Goal: Task Accomplishment & Management: Manage account settings

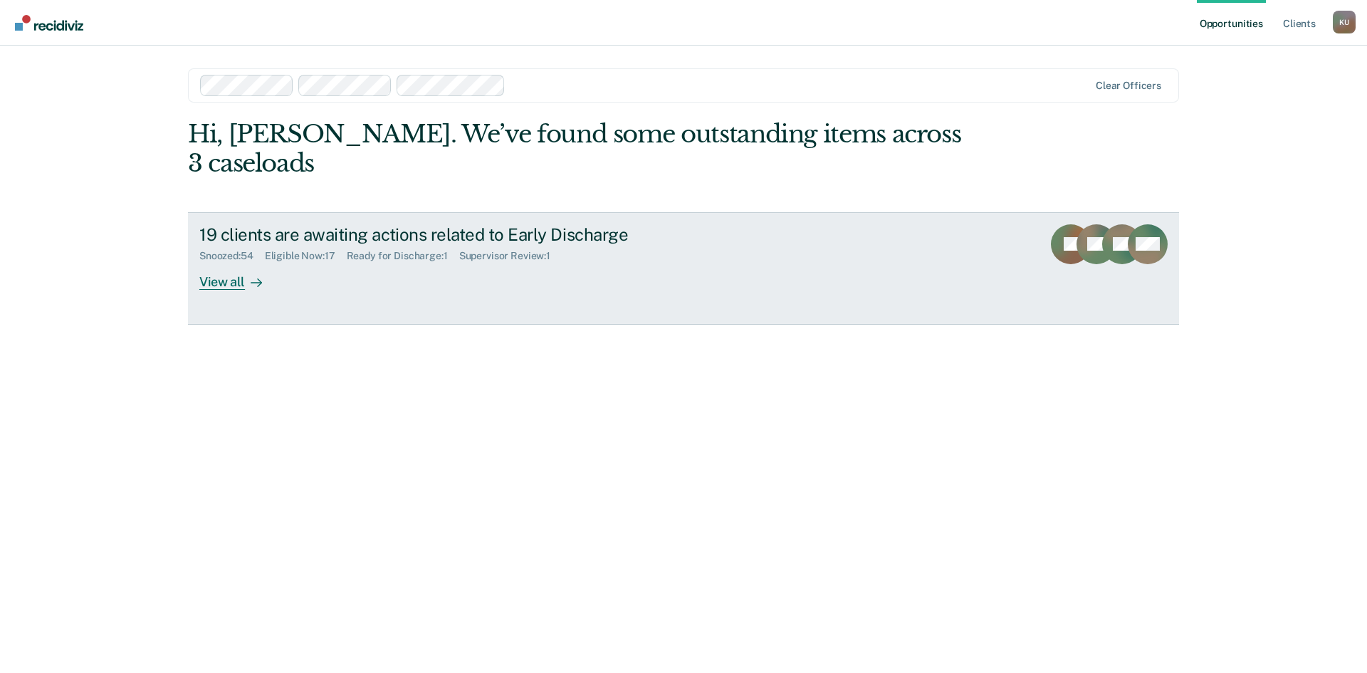
click at [475, 250] on div "Supervisor Review : 1" at bounding box center [510, 256] width 102 height 12
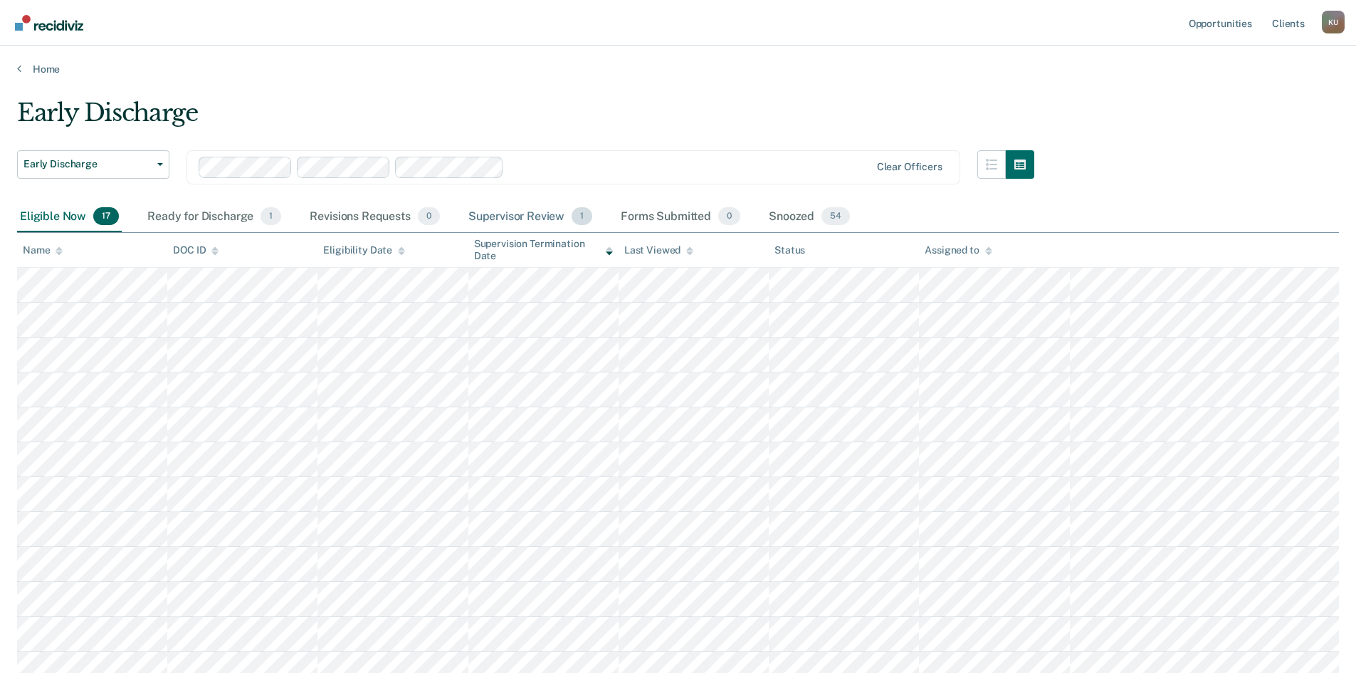
click at [544, 214] on div "Supervisor Review 1" at bounding box center [530, 216] width 130 height 31
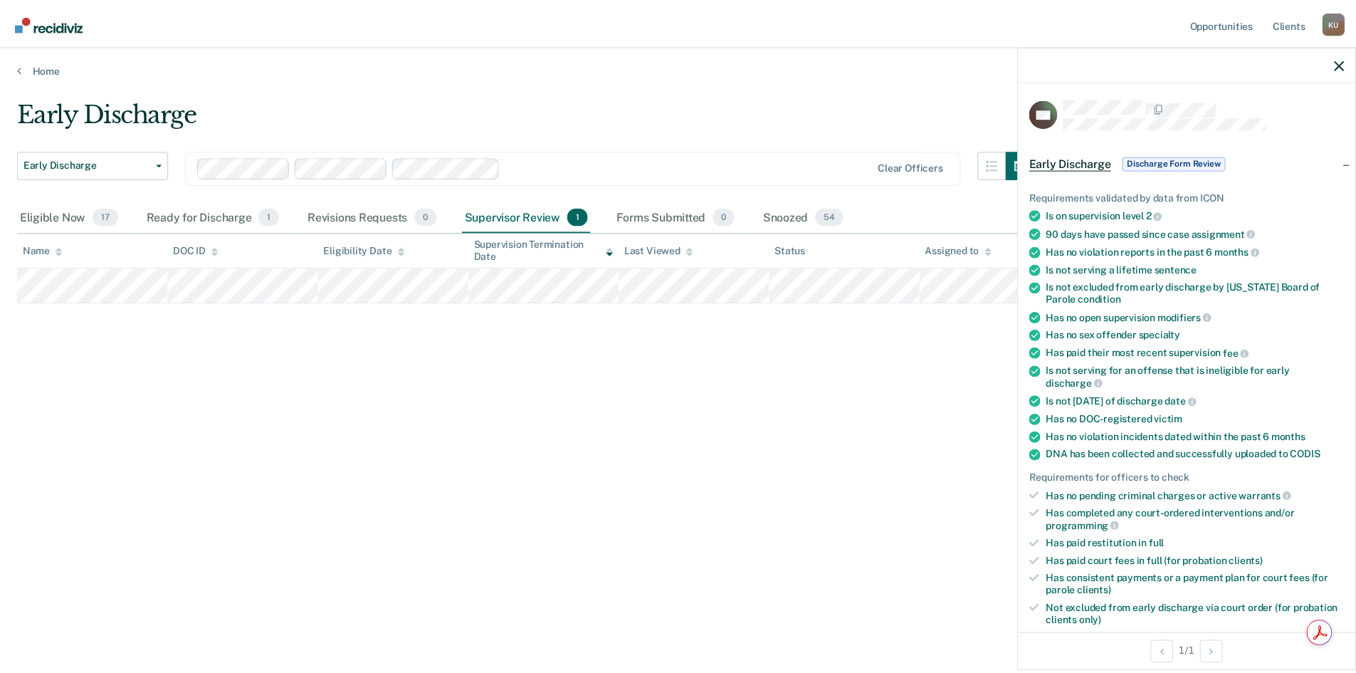
scroll to position [390, 0]
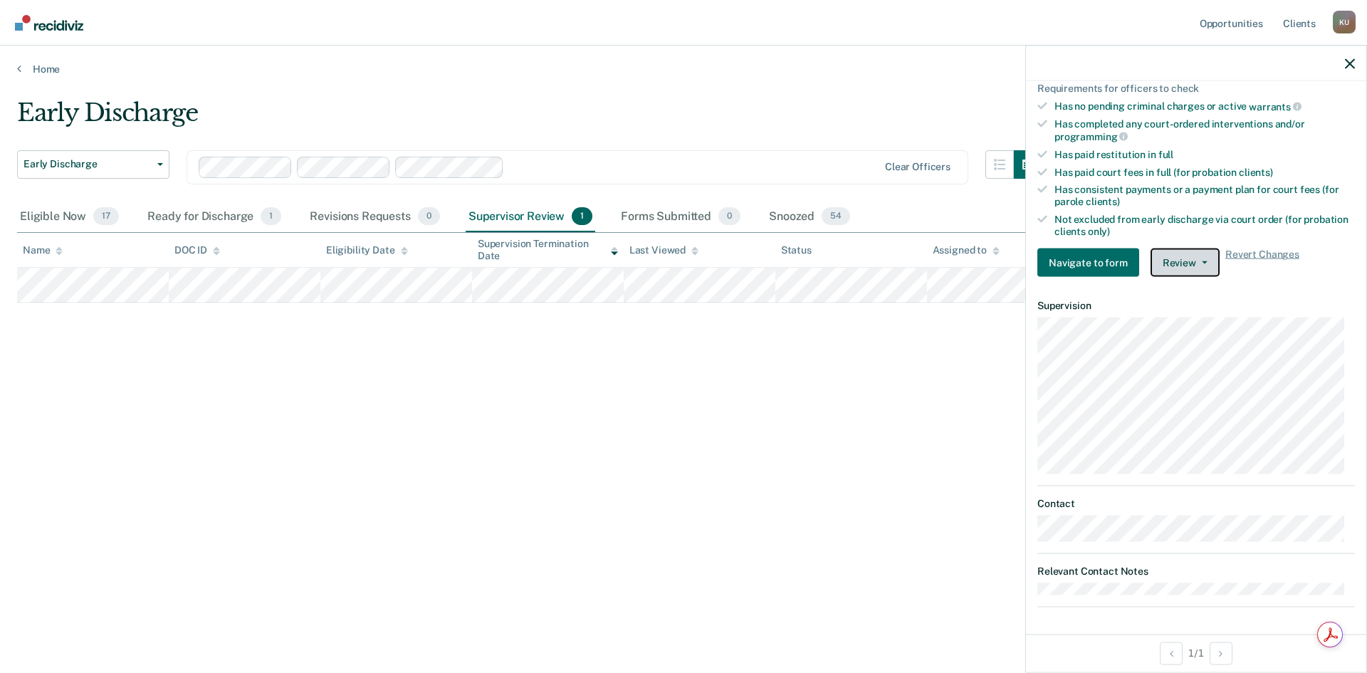
click at [1184, 269] on button "Review" at bounding box center [1184, 262] width 69 height 28
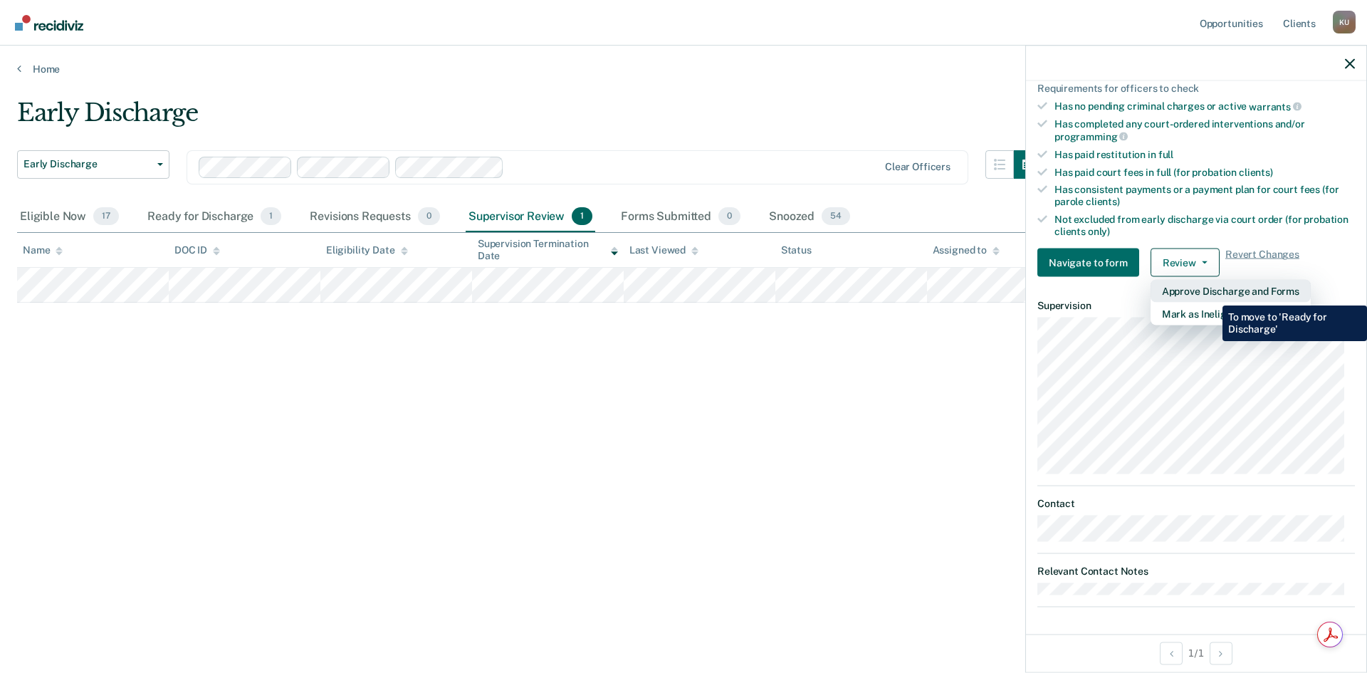
click at [1211, 295] on button "Approve Discharge and Forms" at bounding box center [1230, 291] width 160 height 23
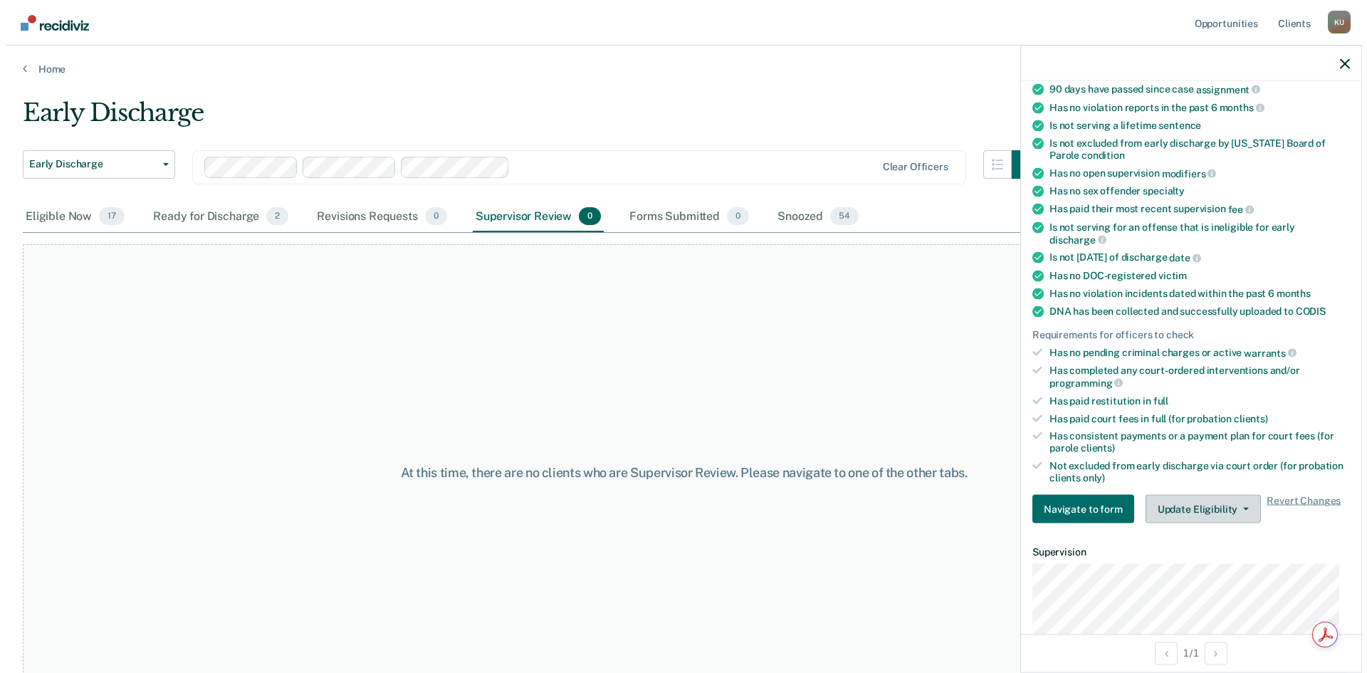
scroll to position [285, 0]
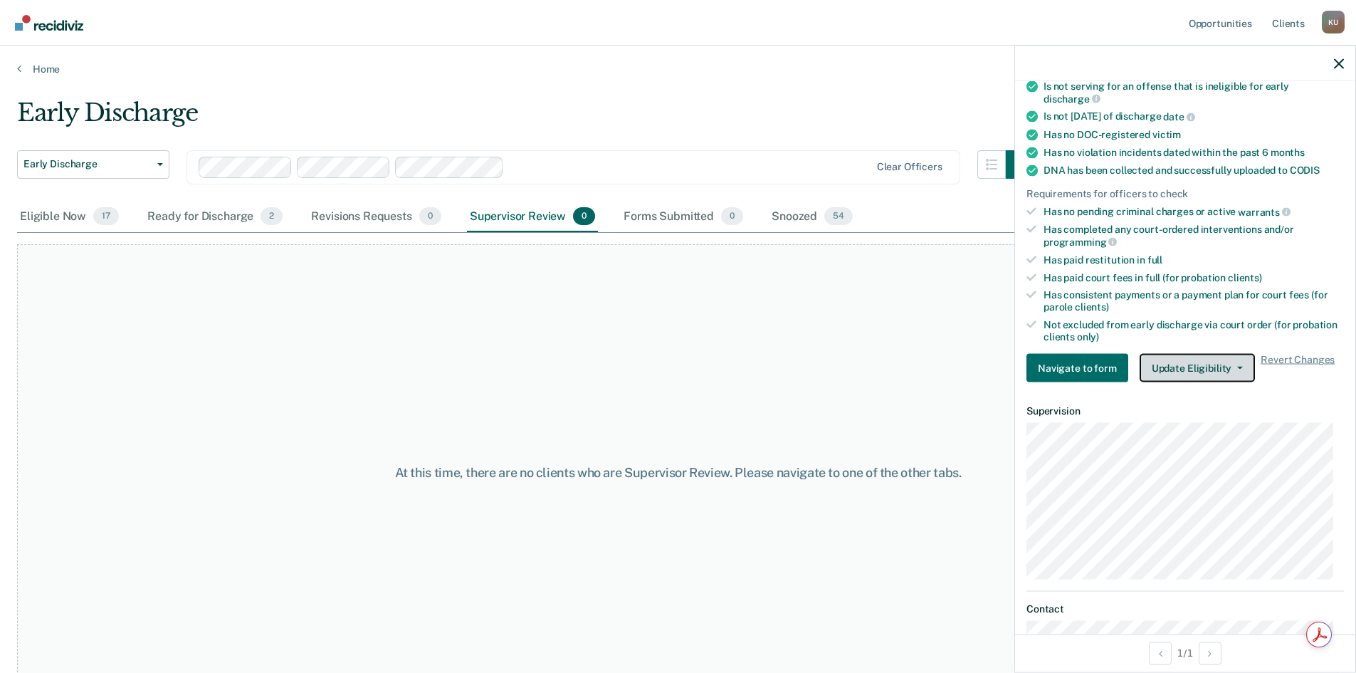
click at [1172, 371] on button "Update Eligibility" at bounding box center [1196, 368] width 115 height 28
click at [1239, 207] on span "warrants" at bounding box center [1264, 211] width 53 height 11
click at [810, 310] on div "At this time, there are no clients who are Supervisor Review. Please navigate t…" at bounding box center [678, 472] width 1322 height 456
click at [189, 225] on div "Ready for Discharge 2" at bounding box center [214, 216] width 141 height 31
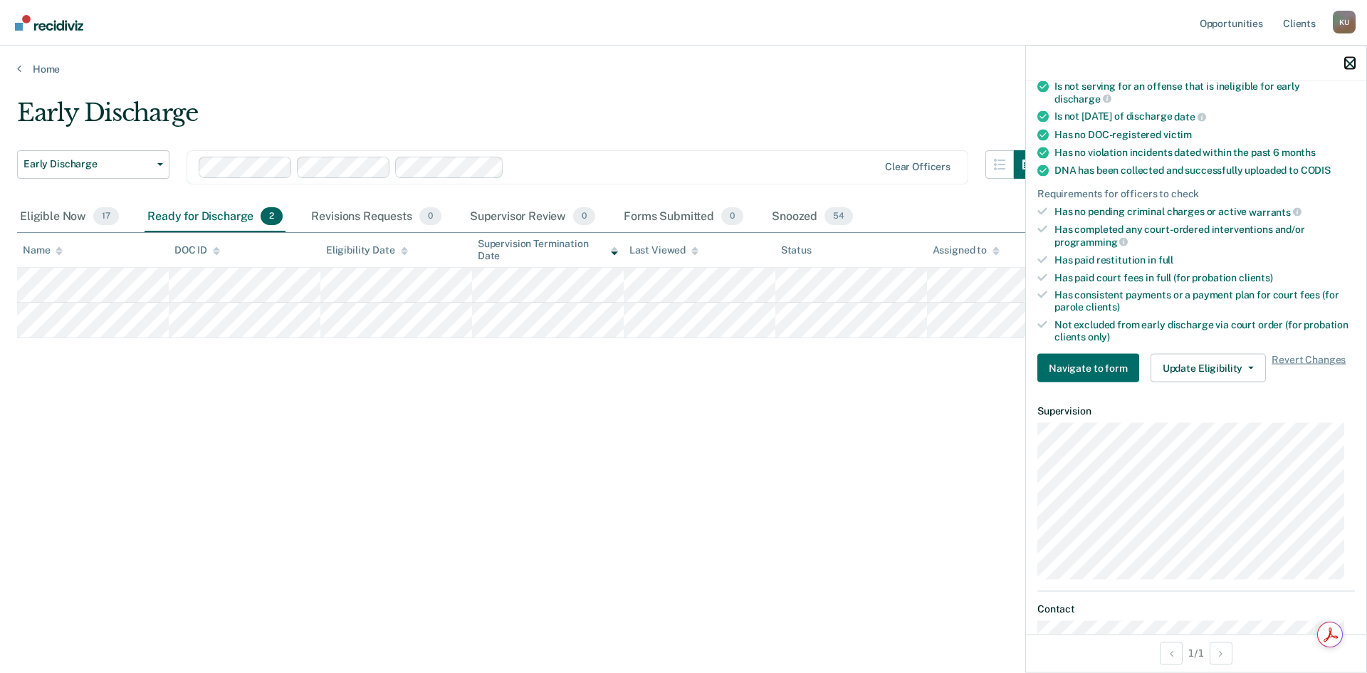
click at [1350, 57] on button "button" at bounding box center [1349, 63] width 10 height 12
